Goal: Task Accomplishment & Management: Manage account settings

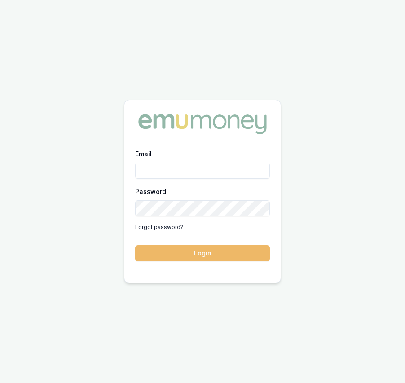
type input "eujin.ooi@emumoney.com.au"
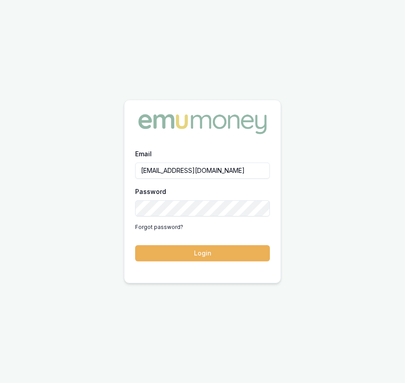
click at [210, 257] on button "Login" at bounding box center [202, 253] width 135 height 16
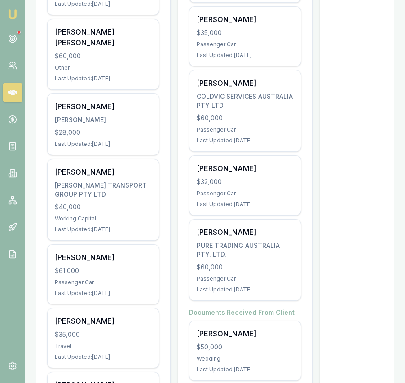
scroll to position [392, 0]
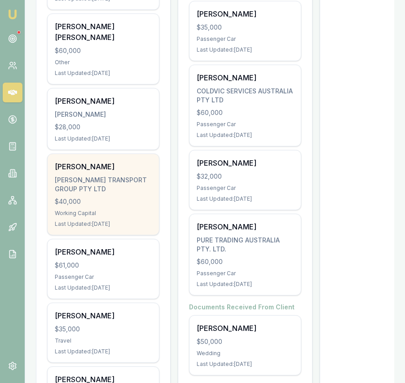
click at [129, 222] on div "Last Updated: 8 days ago" at bounding box center [103, 224] width 97 height 7
click at [0, 0] on div "Emu Broker Eujin Ooi Toggle Menu Your Deals Manage your deals and track your pr…" at bounding box center [202, 217] width 405 height 1219
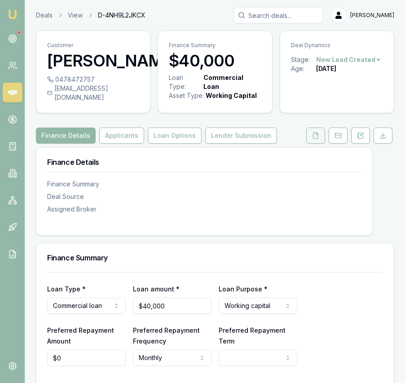
click at [315, 140] on button at bounding box center [316, 136] width 19 height 16
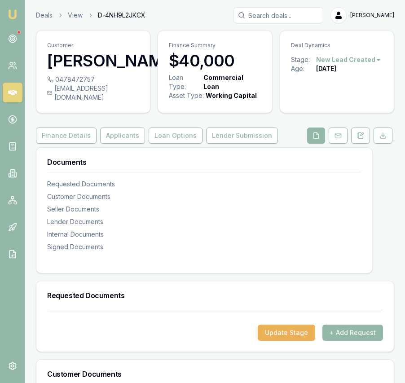
scroll to position [0, 0]
